Goal: Information Seeking & Learning: Learn about a topic

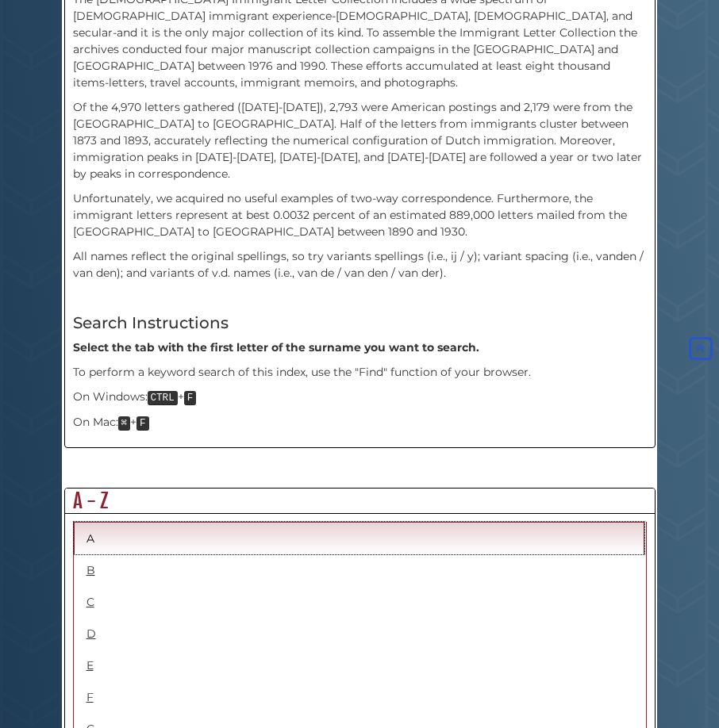
scroll to position [555, 0]
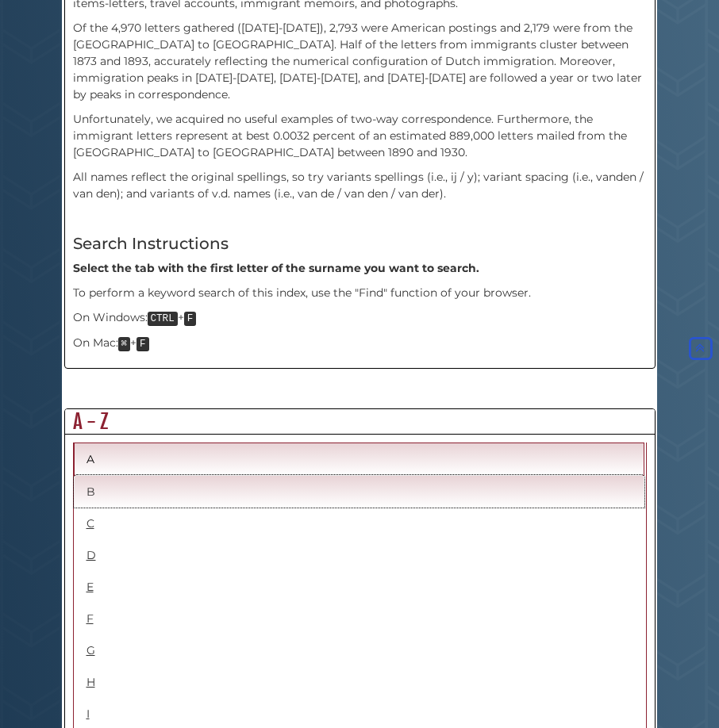
click at [91, 475] on link "B" at bounding box center [359, 491] width 570 height 33
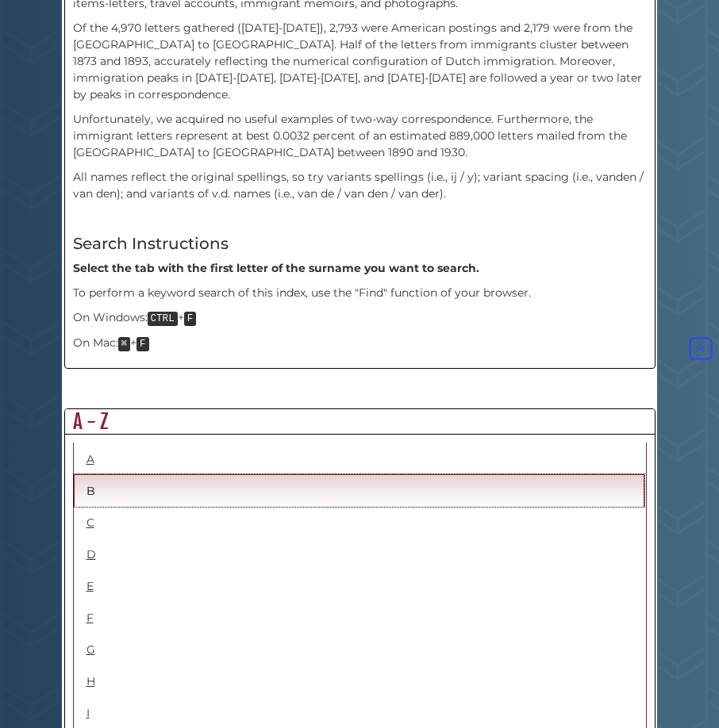
scroll to position [634, 0]
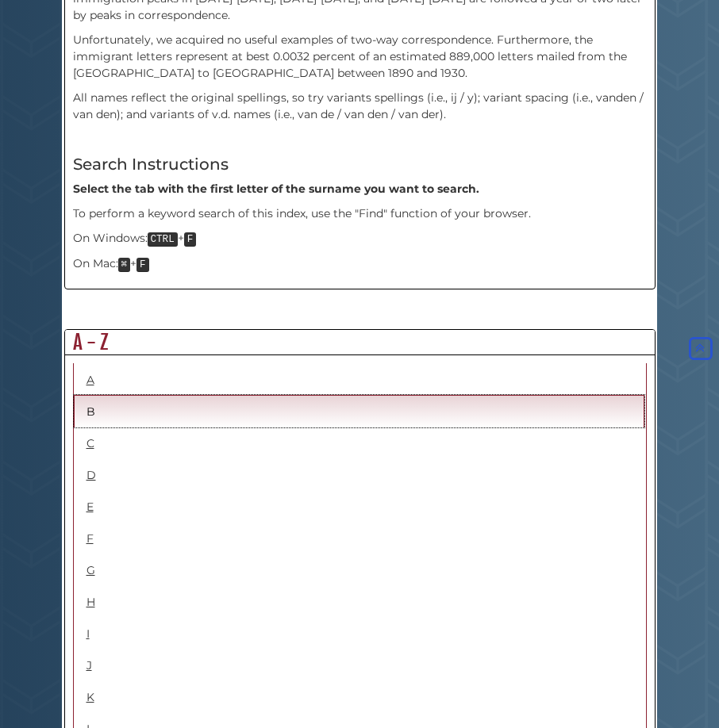
click at [93, 395] on link "B" at bounding box center [359, 411] width 570 height 33
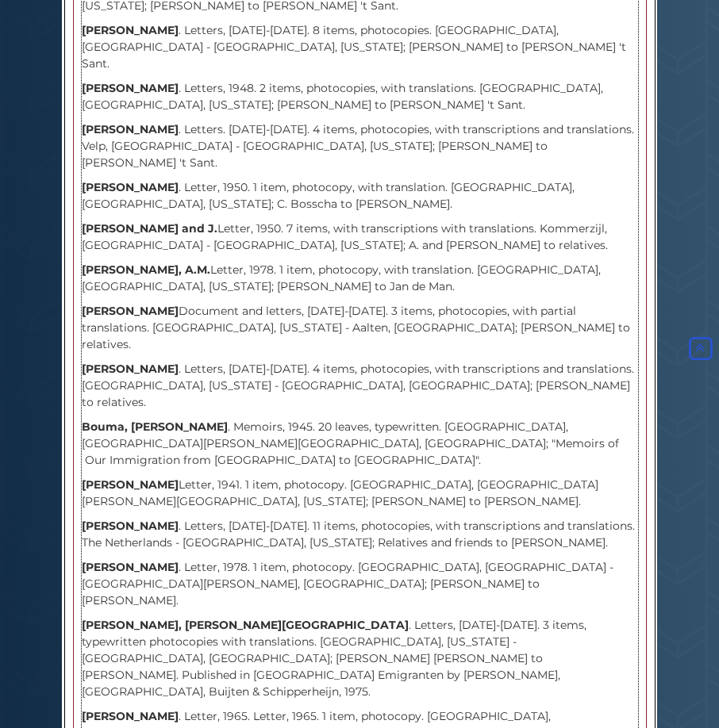
scroll to position [8239, 0]
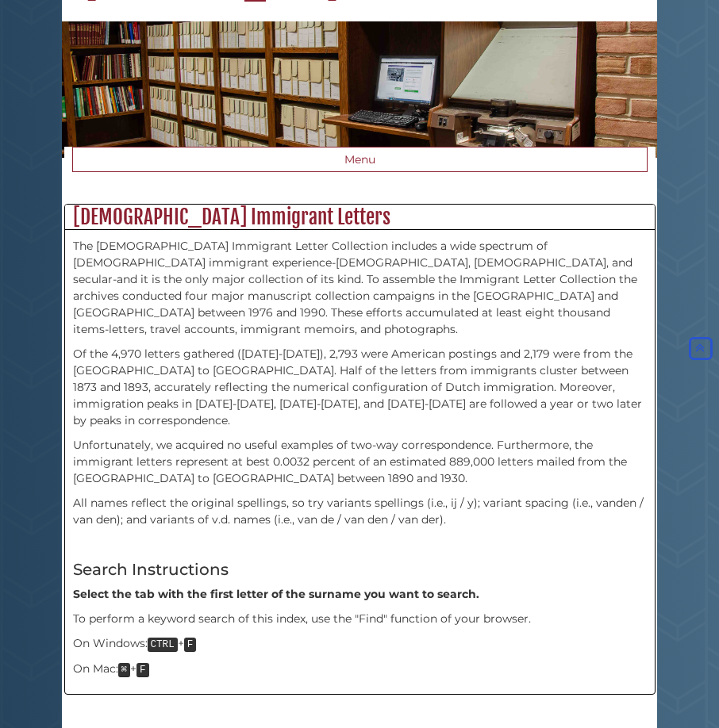
scroll to position [0, 0]
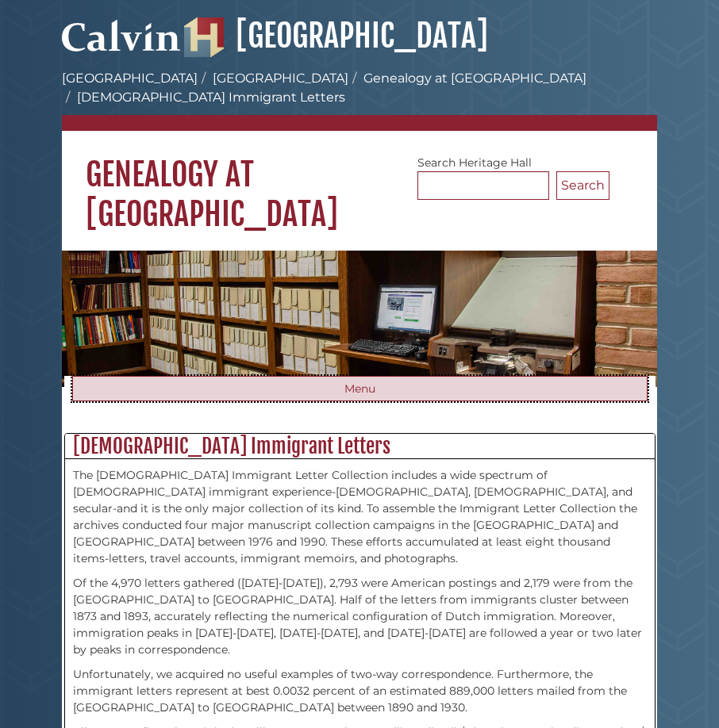
click at [370, 376] on button "Menu" at bounding box center [359, 388] width 575 height 25
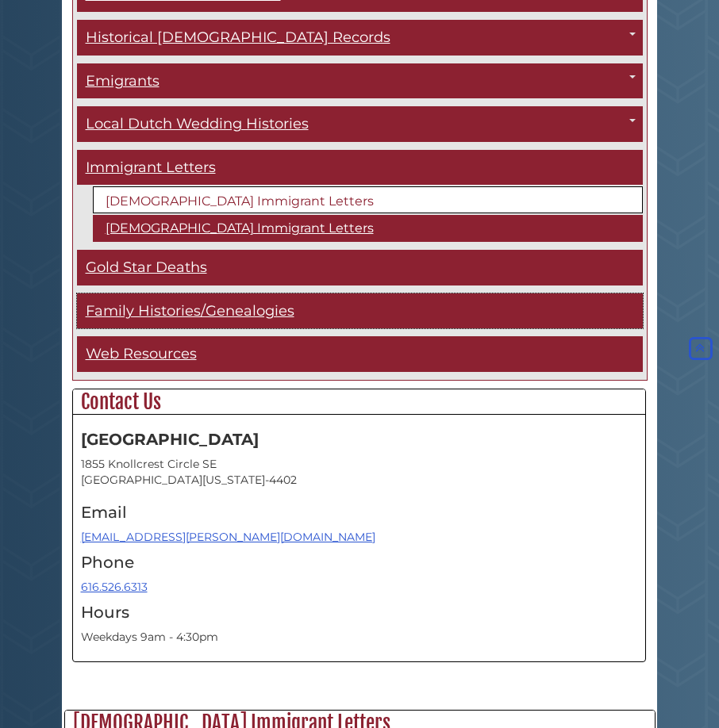
scroll to position [317, 0]
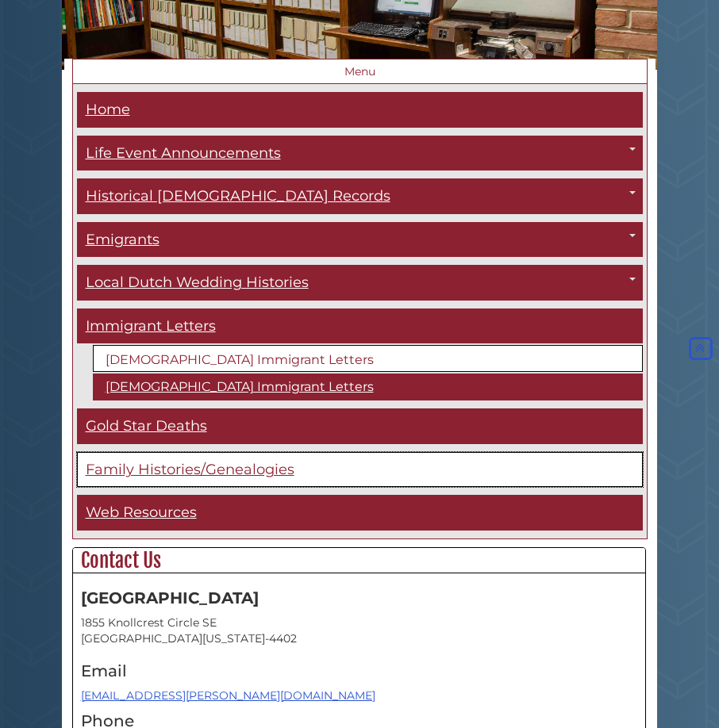
click at [226, 459] on link "Family Histories/Genealogies" at bounding box center [359, 470] width 565 height 36
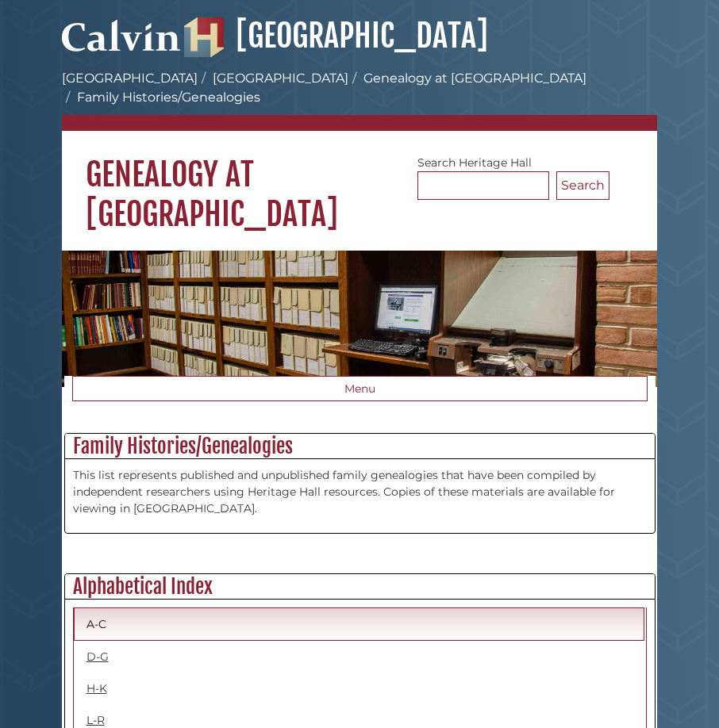
scroll to position [159, 0]
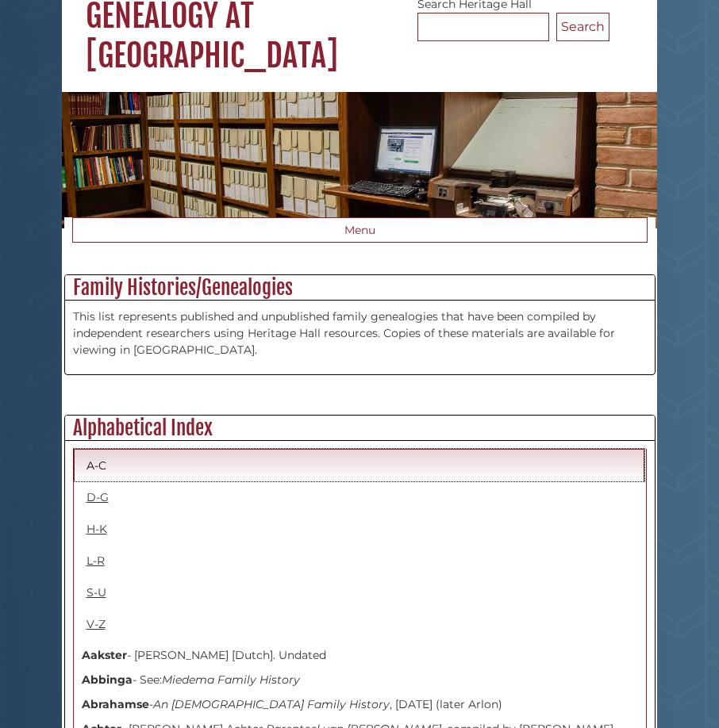
click at [101, 450] on link "A-C" at bounding box center [359, 465] width 570 height 33
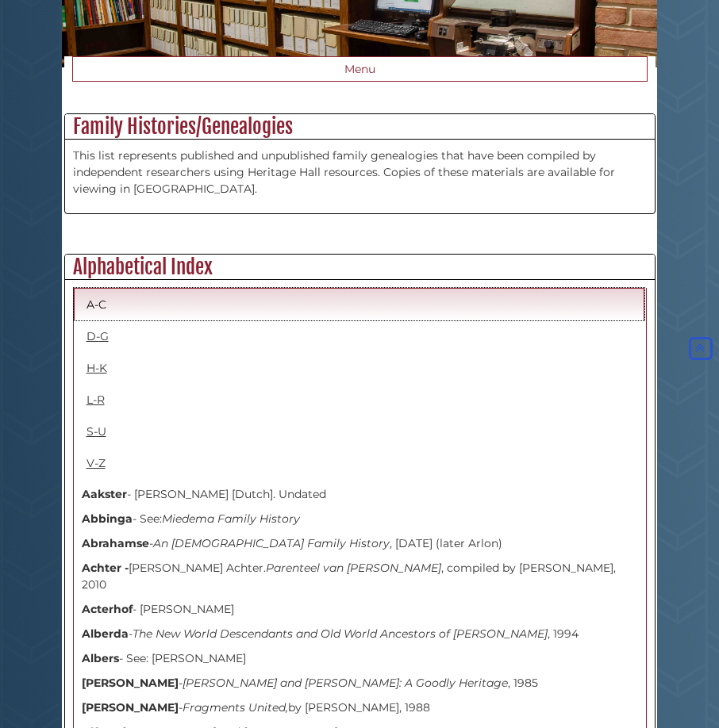
scroll to position [0, 0]
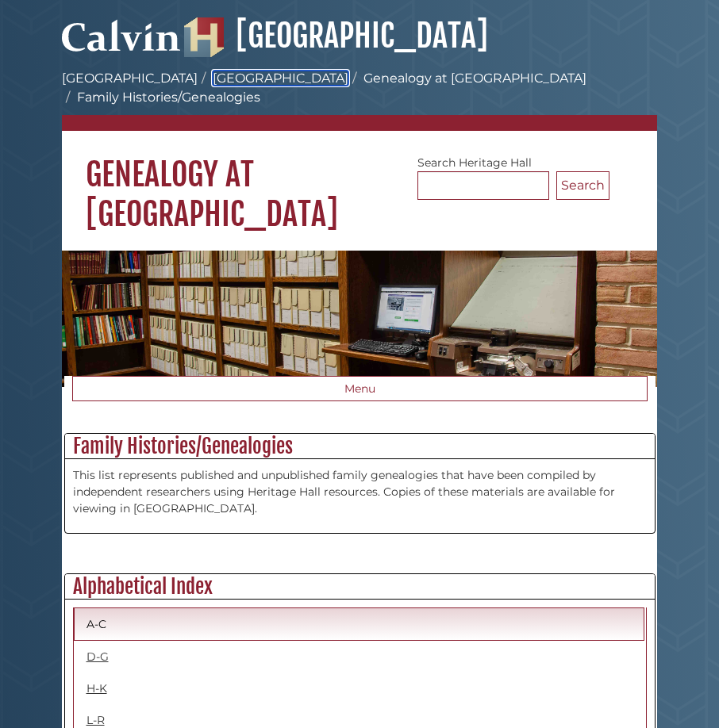
click at [237, 81] on link "[GEOGRAPHIC_DATA]" at bounding box center [281, 78] width 136 height 15
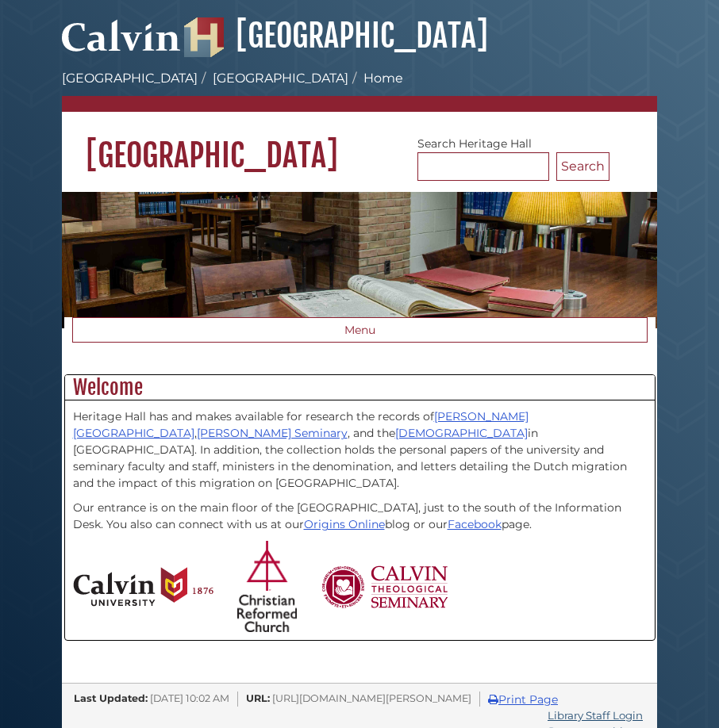
scroll to position [11, 0]
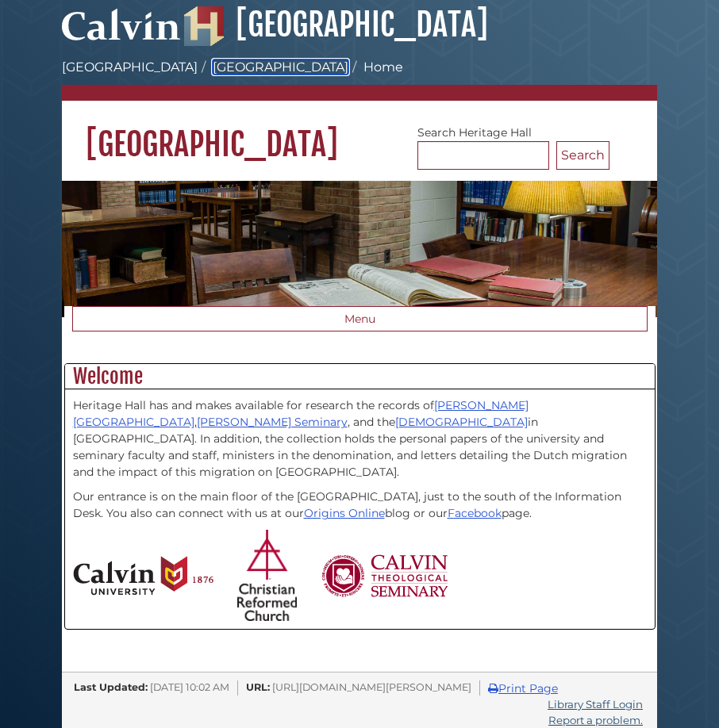
click at [216, 65] on link "[GEOGRAPHIC_DATA]" at bounding box center [281, 66] width 136 height 15
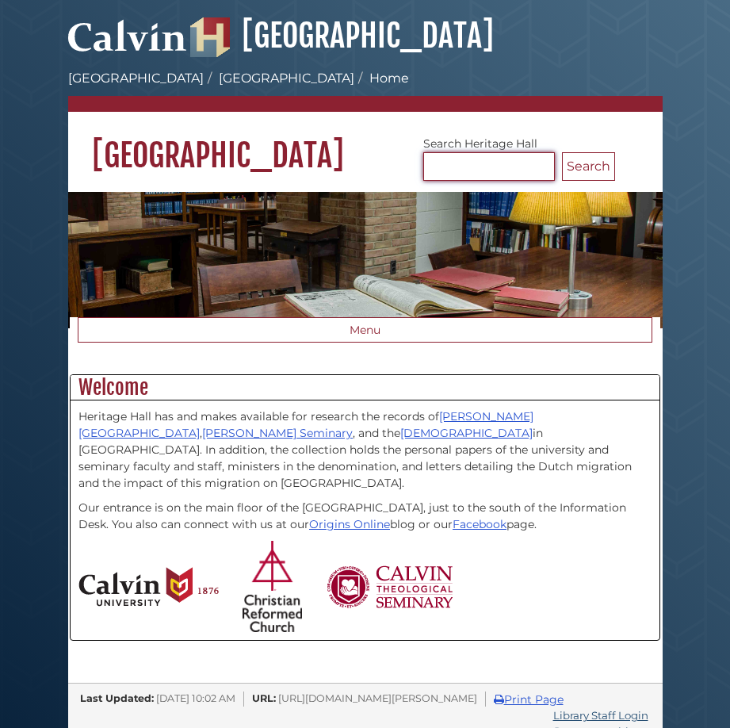
click at [431, 166] on input "Search [GEOGRAPHIC_DATA]" at bounding box center [490, 166] width 132 height 29
type input "*********"
click at [574, 170] on button "Search" at bounding box center [588, 166] width 53 height 29
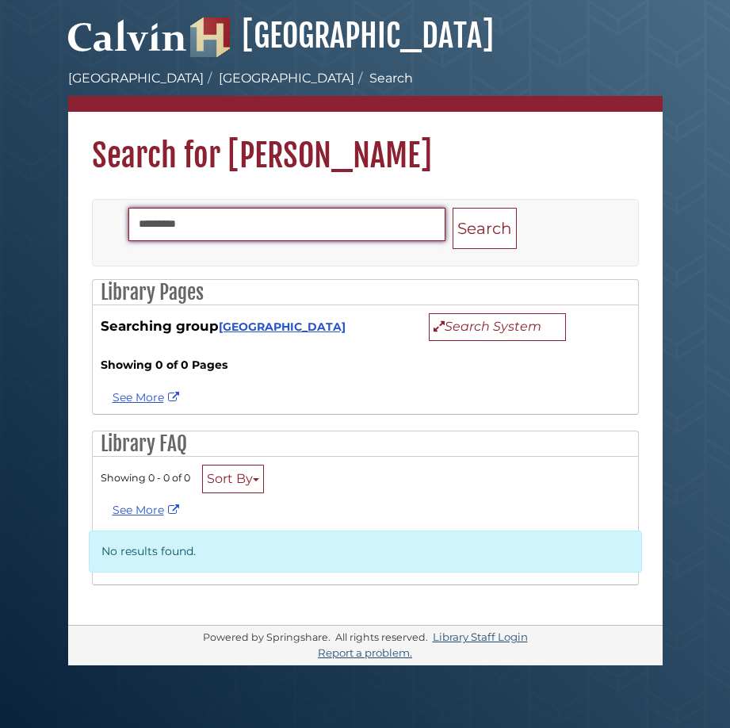
drag, startPoint x: 212, startPoint y: 225, endPoint x: 58, endPoint y: 229, distance: 153.9
click at [59, 228] on body "Skip to Main Content Hekman Library Calvin University Hekman Library Heritage H…" at bounding box center [365, 364] width 730 height 728
type input "*"
type input "**********"
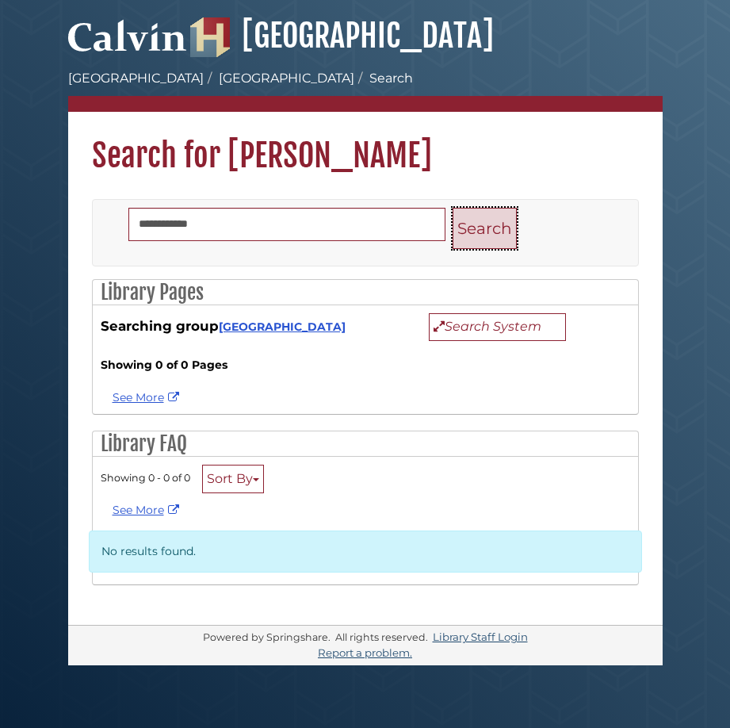
click at [463, 220] on button "Search" at bounding box center [485, 229] width 64 height 42
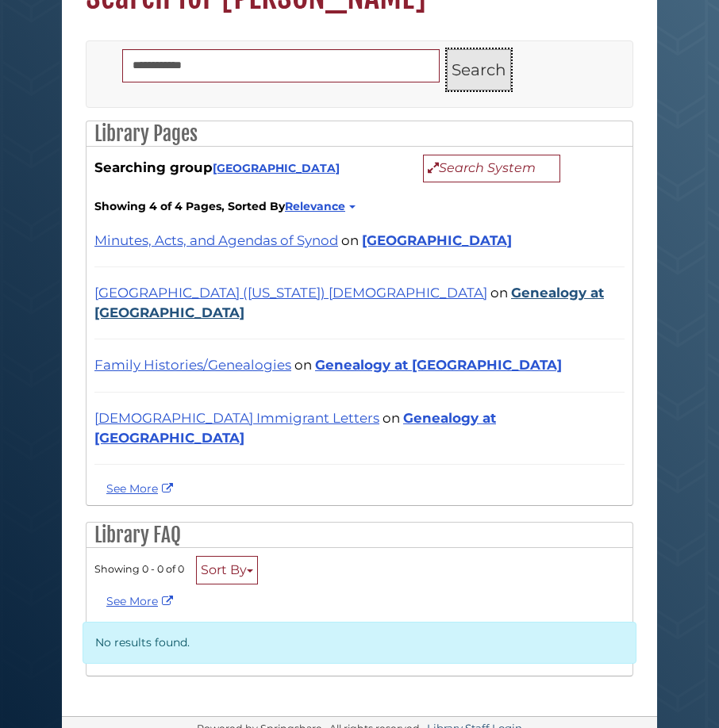
scroll to position [167, 0]
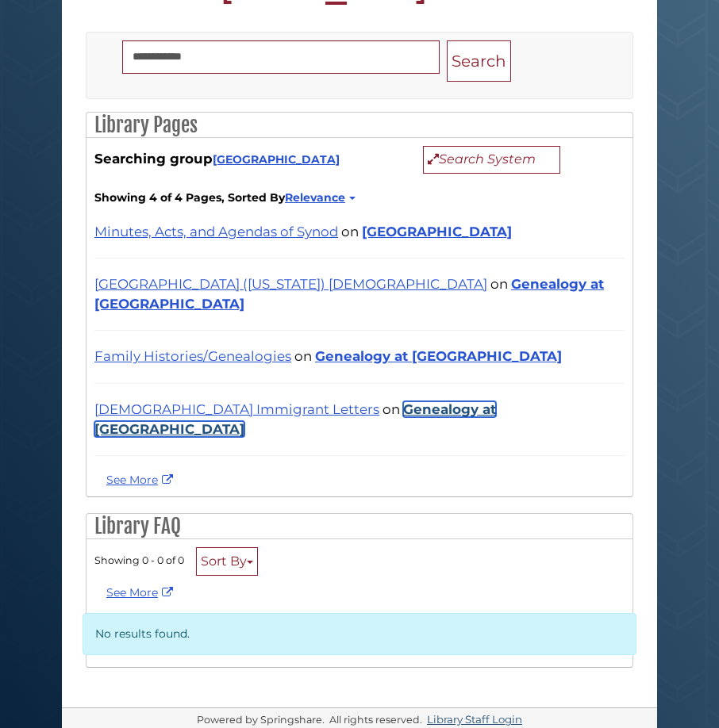
click at [368, 409] on link "Genealogy at [GEOGRAPHIC_DATA]" at bounding box center [294, 419] width 401 height 36
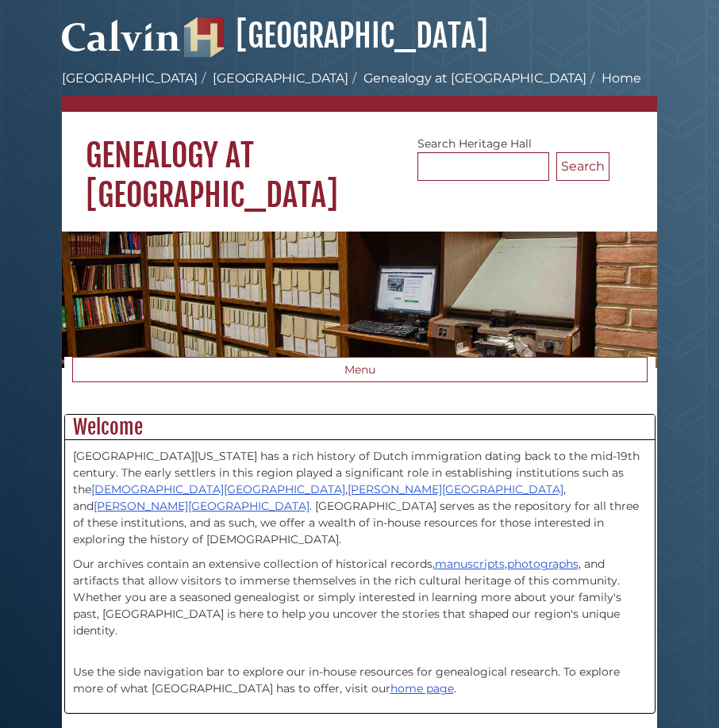
scroll to position [59, 0]
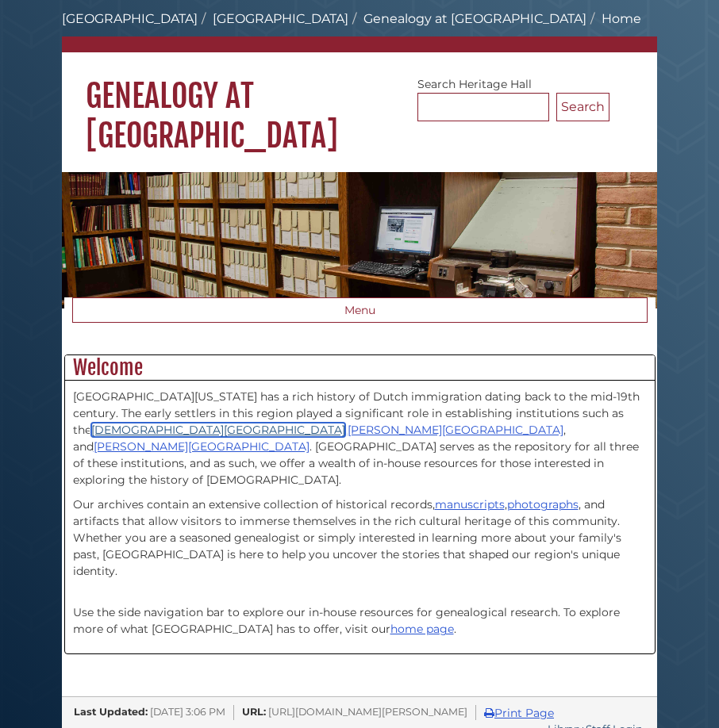
click at [214, 429] on link "[DEMOGRAPHIC_DATA][GEOGRAPHIC_DATA]" at bounding box center [218, 430] width 254 height 14
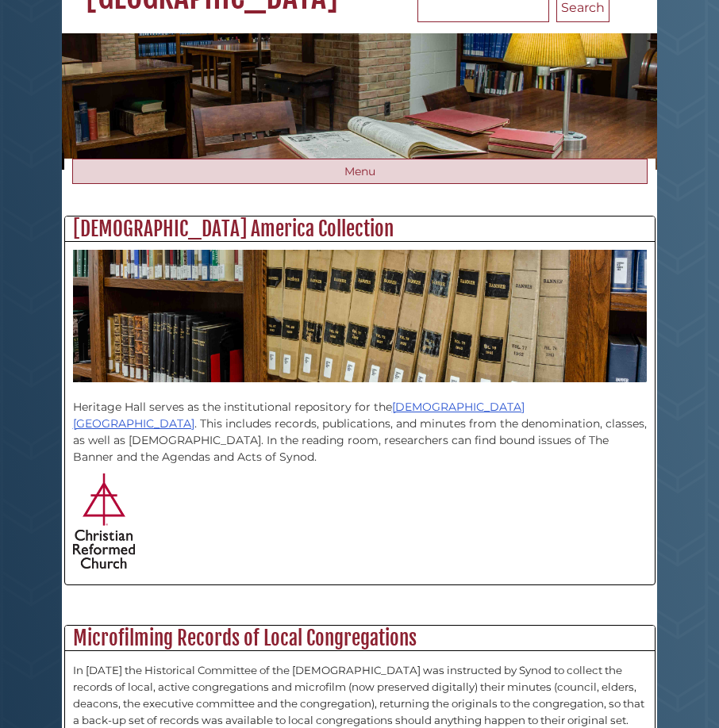
scroll to position [79, 0]
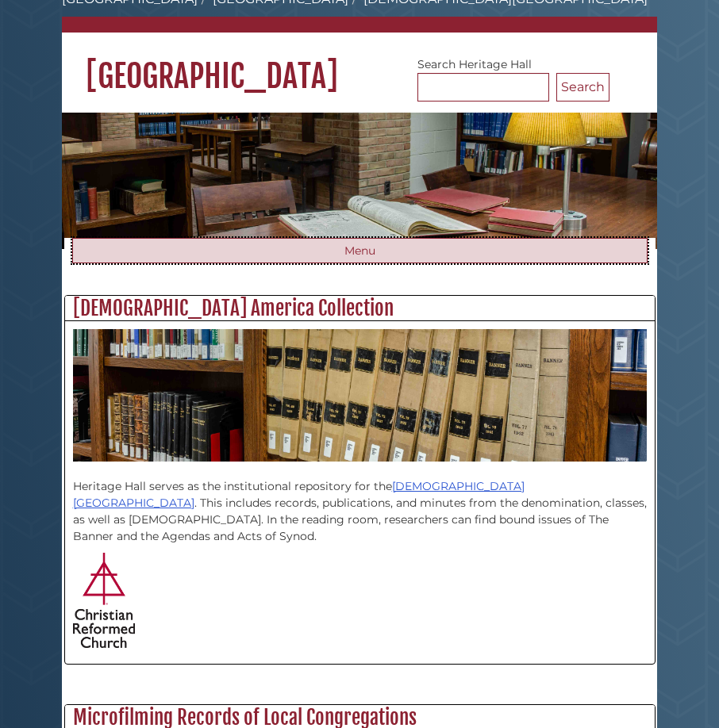
click at [345, 263] on button "Menu" at bounding box center [359, 250] width 575 height 25
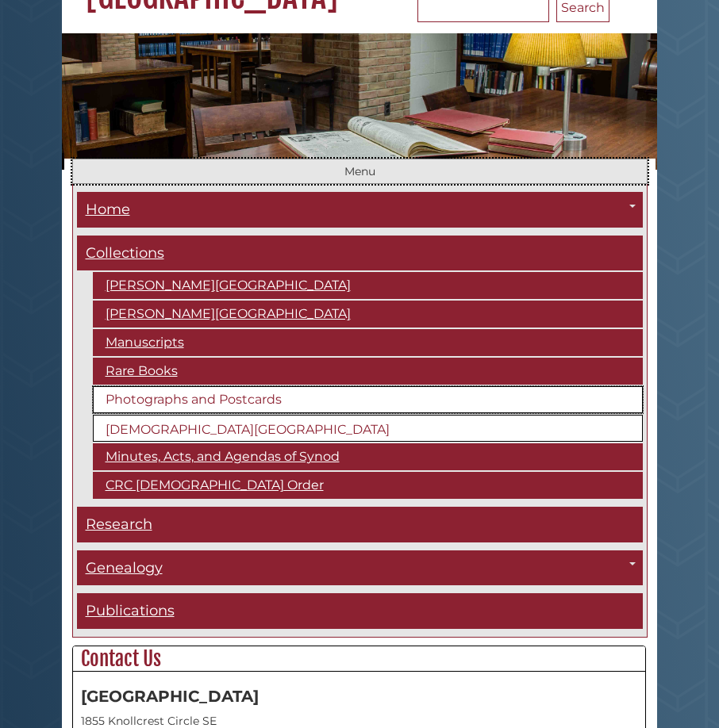
scroll to position [238, 0]
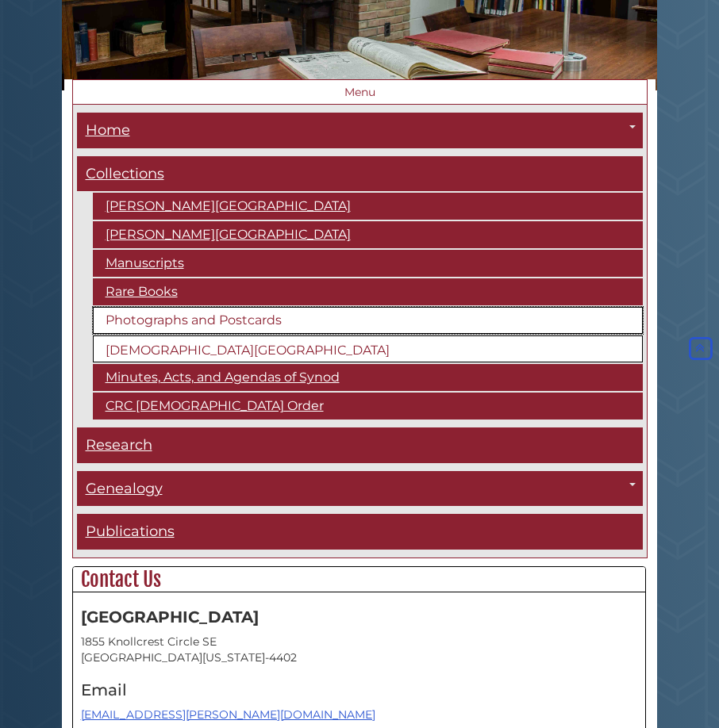
click at [219, 318] on link "Photographs and Postcards" at bounding box center [368, 320] width 550 height 27
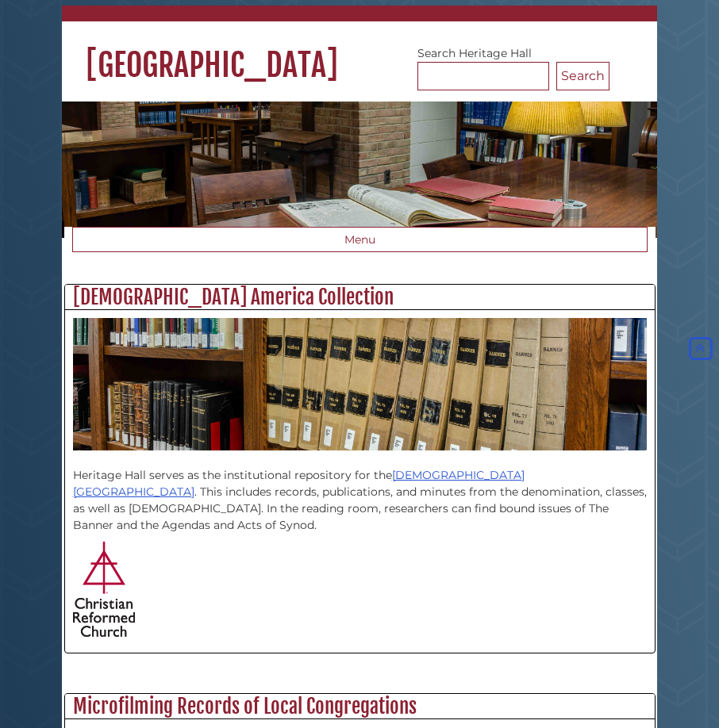
scroll to position [11, 0]
